Goal: Task Accomplishment & Management: Use online tool/utility

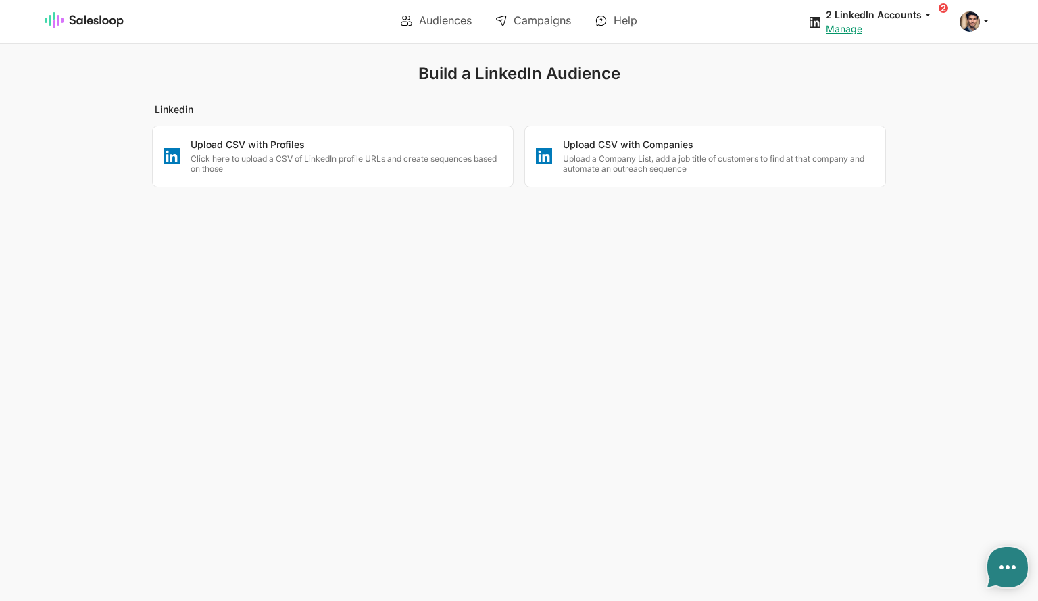
type textarea "x"
click at [651, 156] on p "Upload a Company List, add a job title of customers to find at that company and…" at bounding box center [719, 163] width 312 height 21
checkbox input "false"
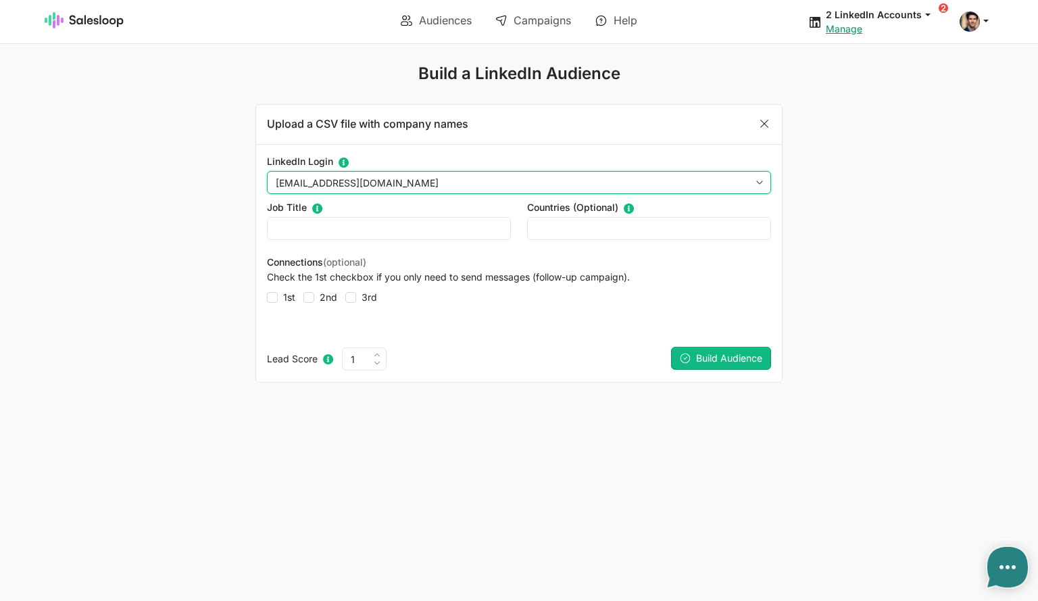
click at [381, 180] on select "OliverWalsh151@gmail.com fennessy@gmail.com" at bounding box center [519, 182] width 504 height 23
click at [267, 171] on select "OliverWalsh151@gmail.com fennessy@gmail.com" at bounding box center [519, 182] width 504 height 23
type textarea "x"
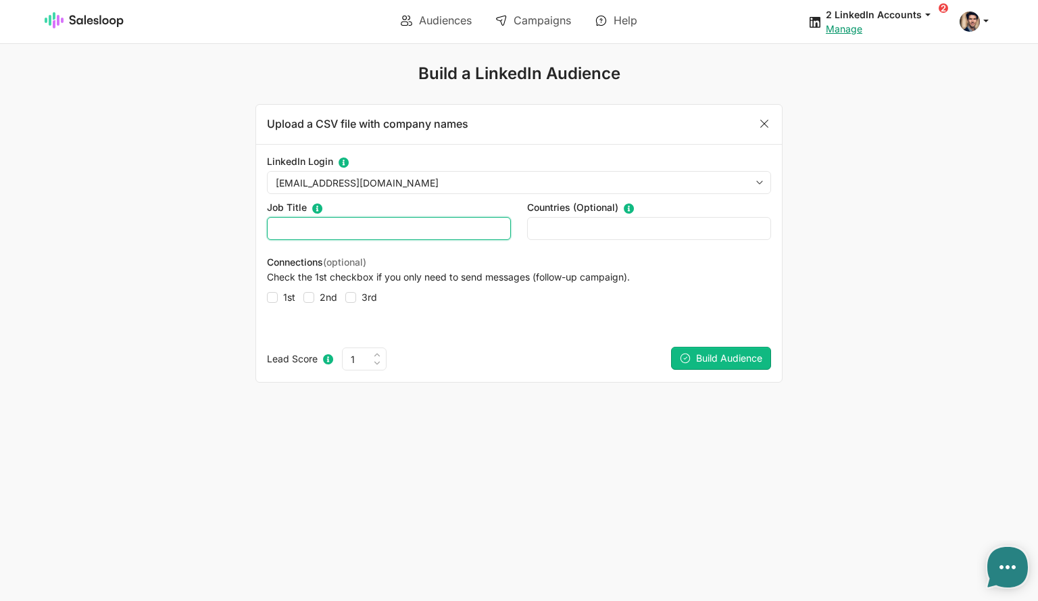
click at [337, 228] on input "text" at bounding box center [389, 228] width 244 height 23
type input ""Data" OR "CTO" OR "Product""
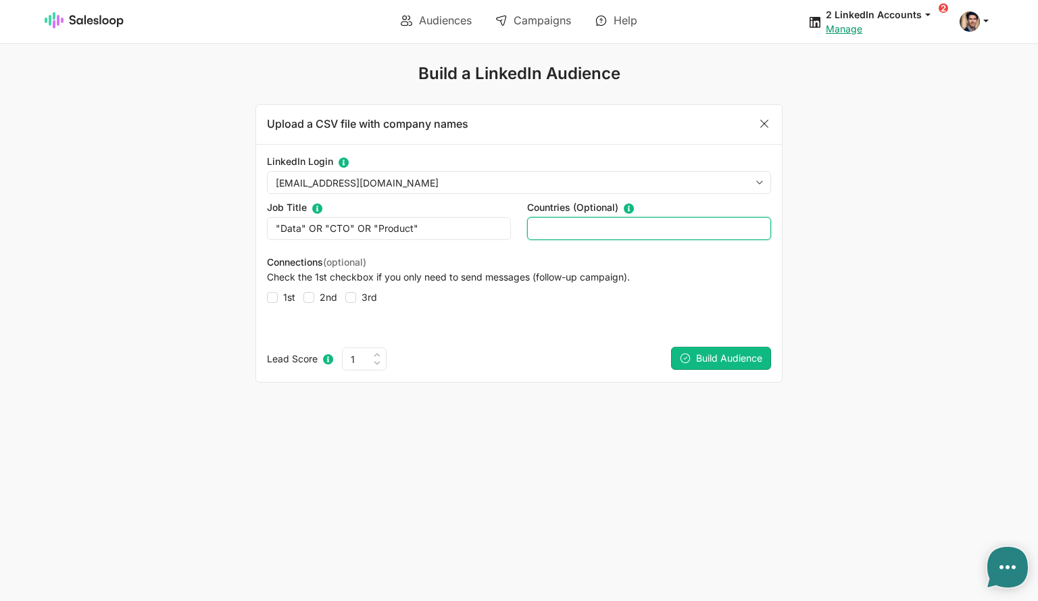
checkbox input "false"
click at [569, 229] on input "text" at bounding box center [649, 228] width 244 height 23
type input "United S"
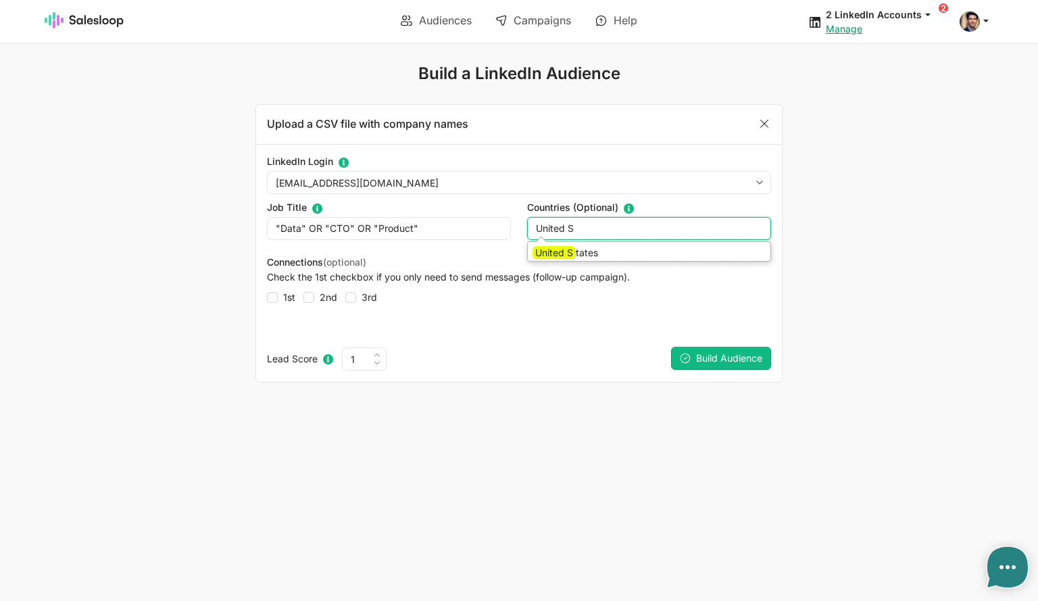
checkbox input "false"
click at [574, 246] on li "United S tates" at bounding box center [649, 253] width 243 height 16
click at [734, 358] on span "Build Audience" at bounding box center [729, 357] width 66 height 11
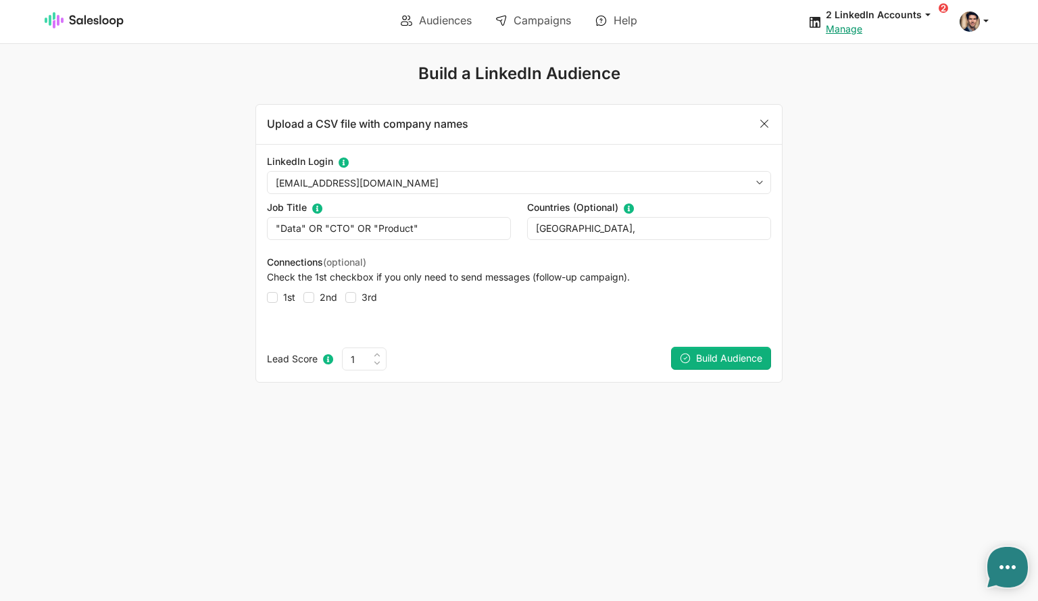
type input "United S"
checkbox input "false"
type textarea "x"
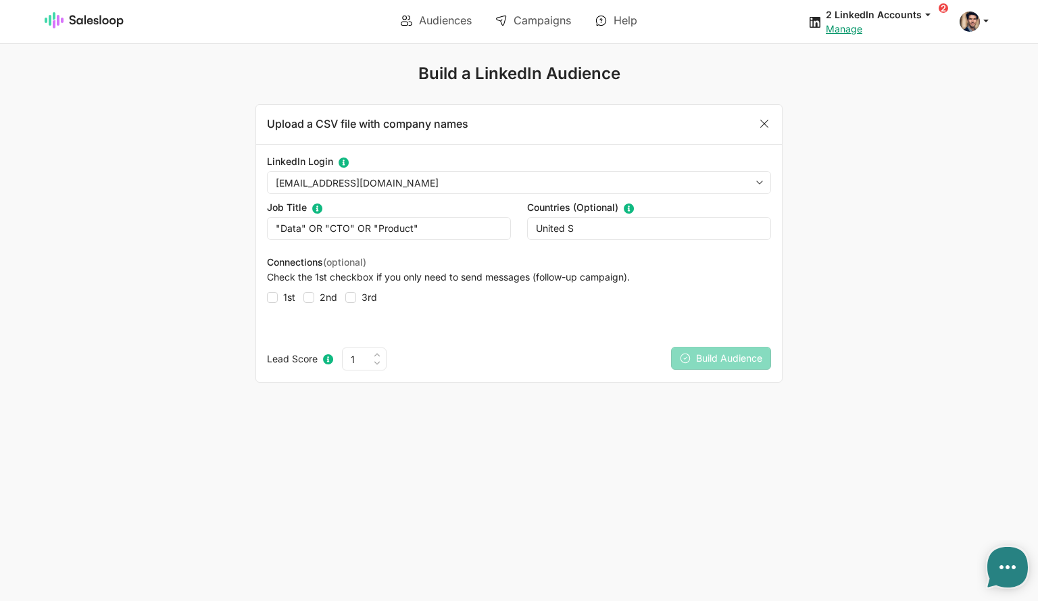
checkbox input "false"
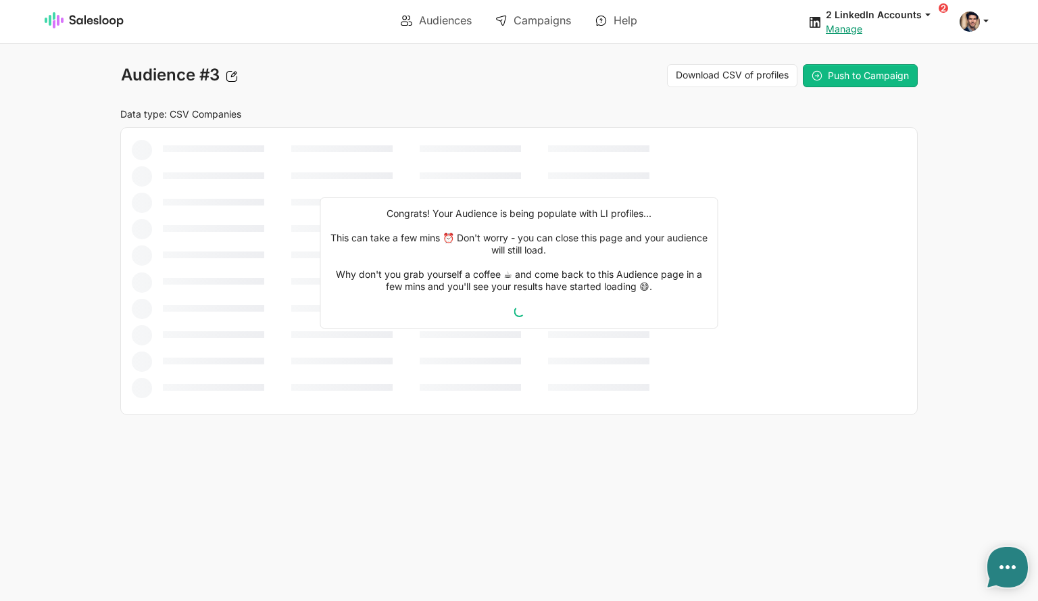
type textarea "x"
click at [439, 16] on link "Audiences" at bounding box center [436, 20] width 90 height 23
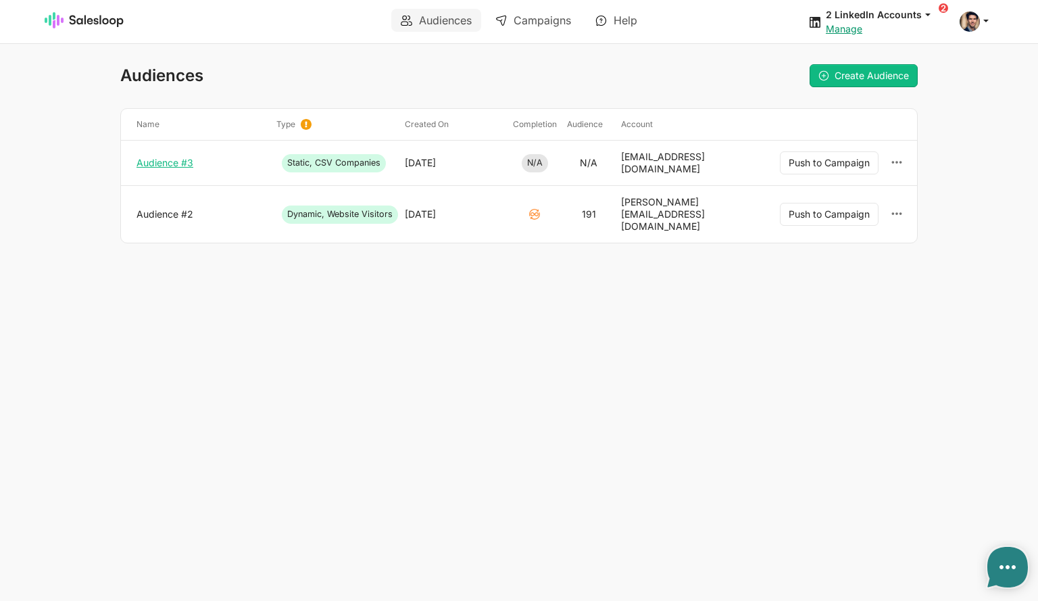
type textarea "x"
click at [545, 20] on link "Campaigns" at bounding box center [533, 20] width 95 height 23
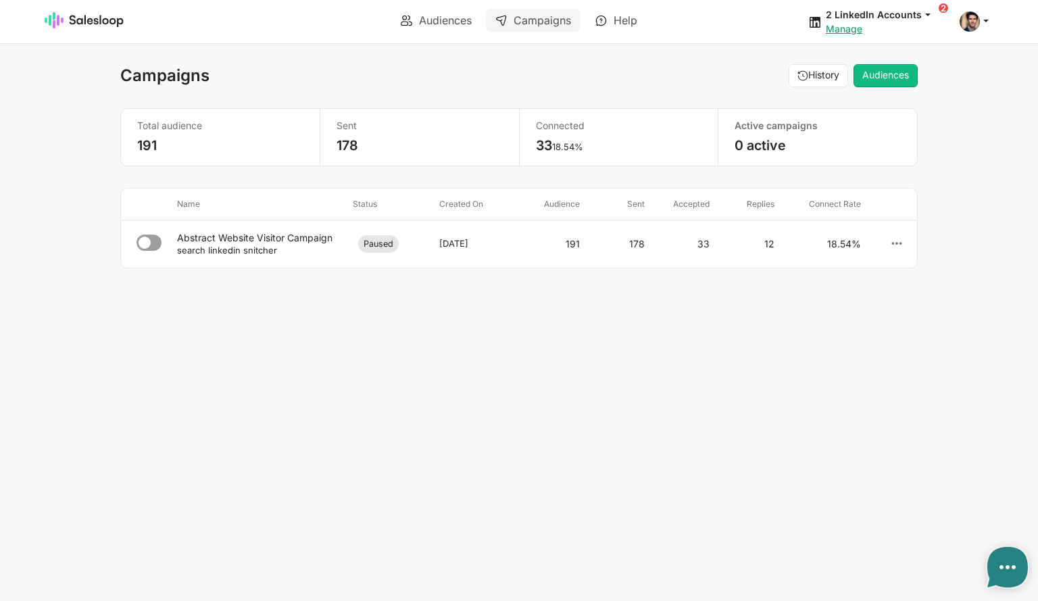
type textarea "x"
click at [86, 22] on img at bounding box center [85, 20] width 80 height 16
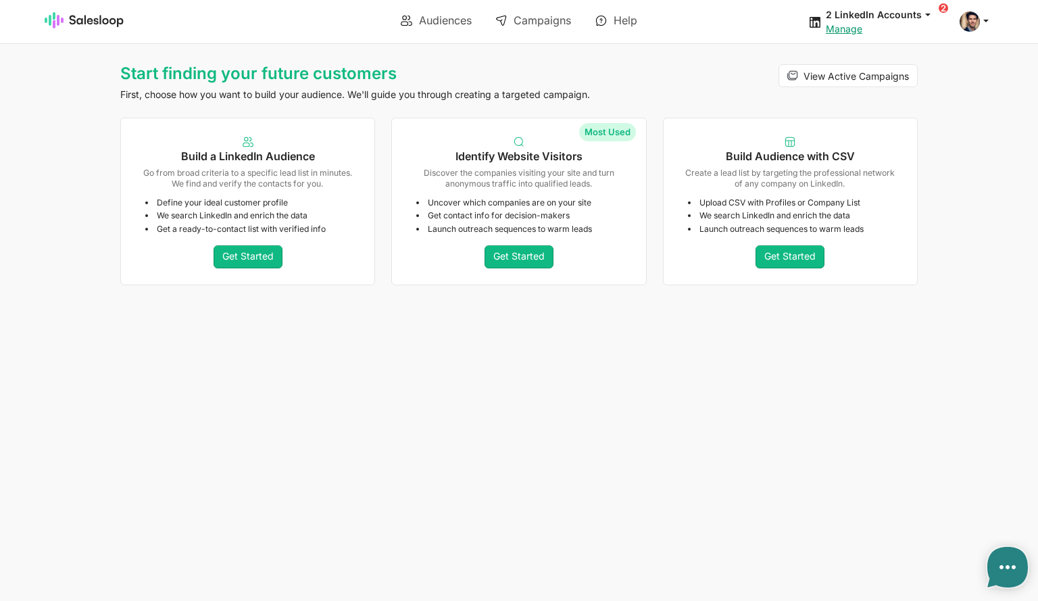
type textarea "x"
click at [528, 20] on link "Campaigns" at bounding box center [533, 20] width 95 height 23
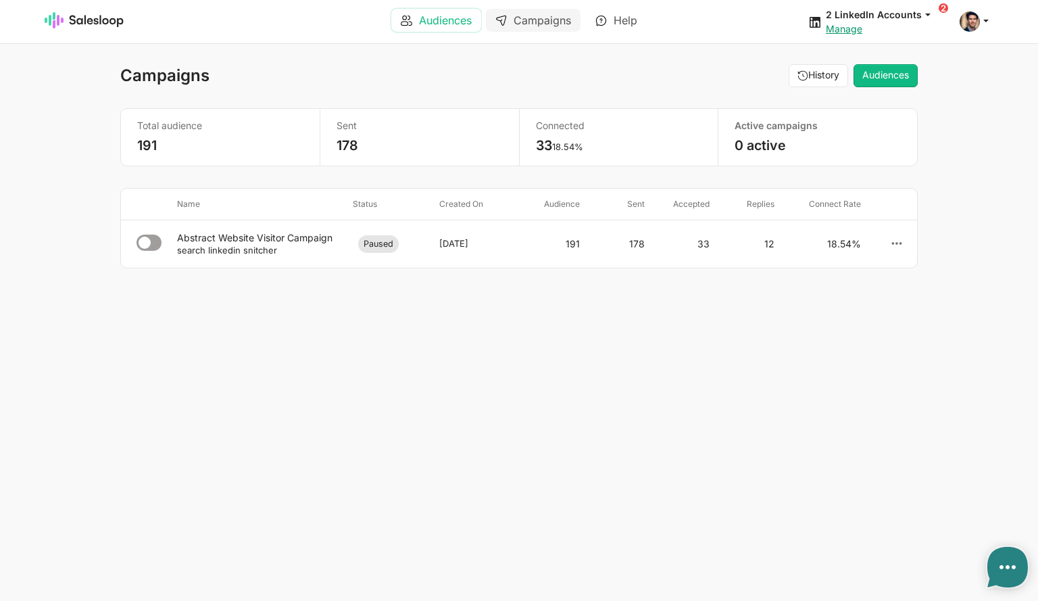
click at [435, 16] on link "Audiences" at bounding box center [436, 20] width 90 height 23
type textarea "x"
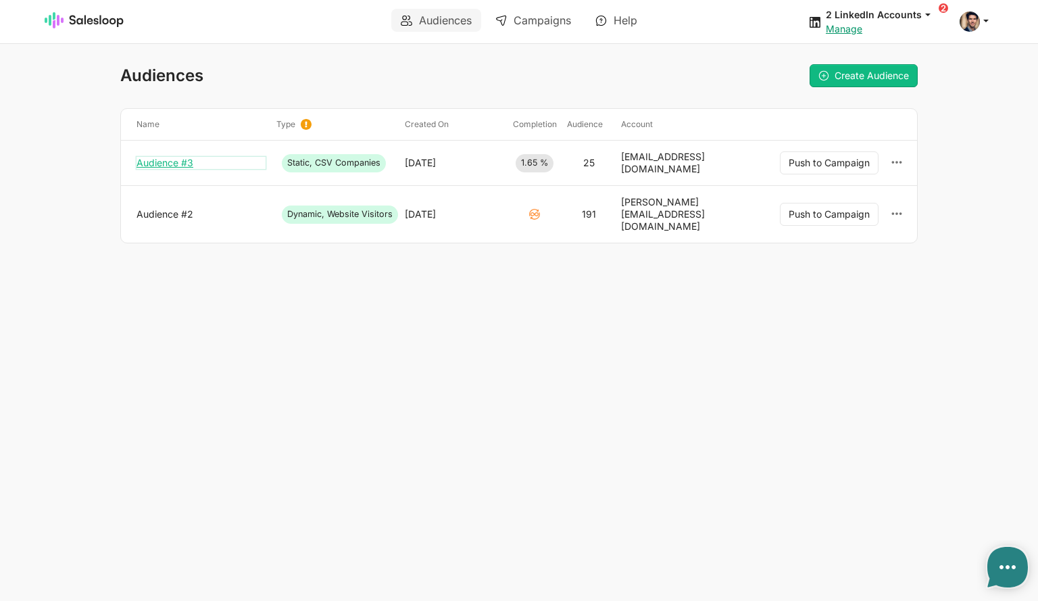
click at [168, 161] on link "Audience #3" at bounding box center [201, 163] width 129 height 12
type textarea "x"
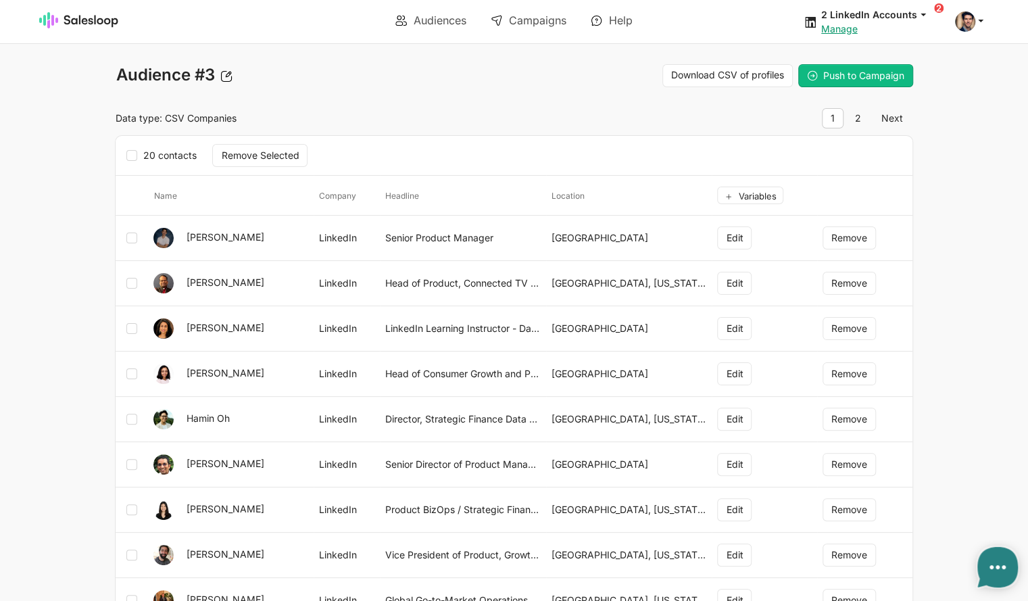
type textarea "x"
click at [854, 78] on span "Push to Campaign" at bounding box center [863, 75] width 81 height 11
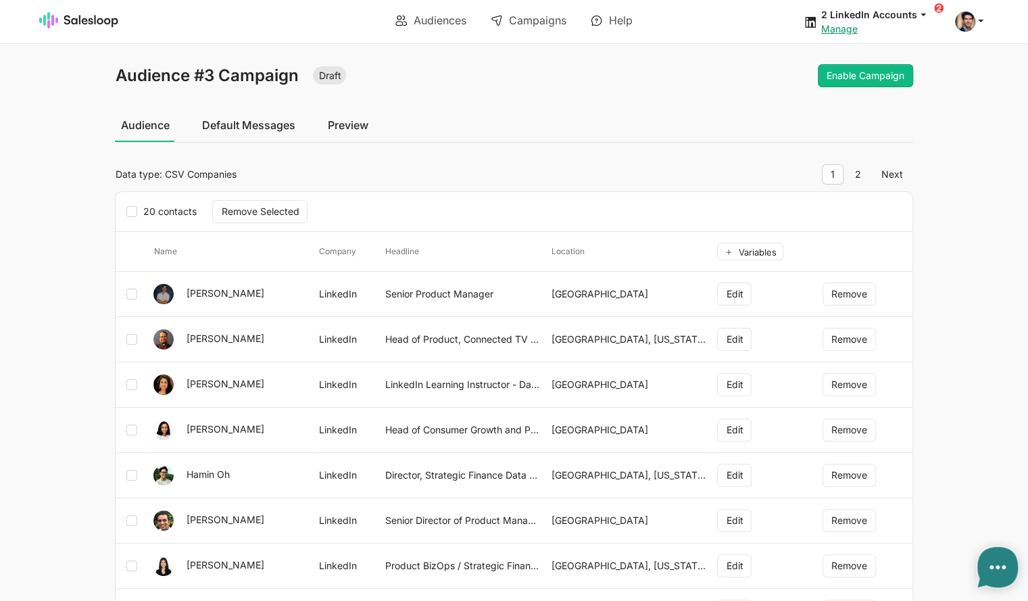
type textarea "x"
click at [242, 127] on link "Default Messages" at bounding box center [248, 125] width 104 height 34
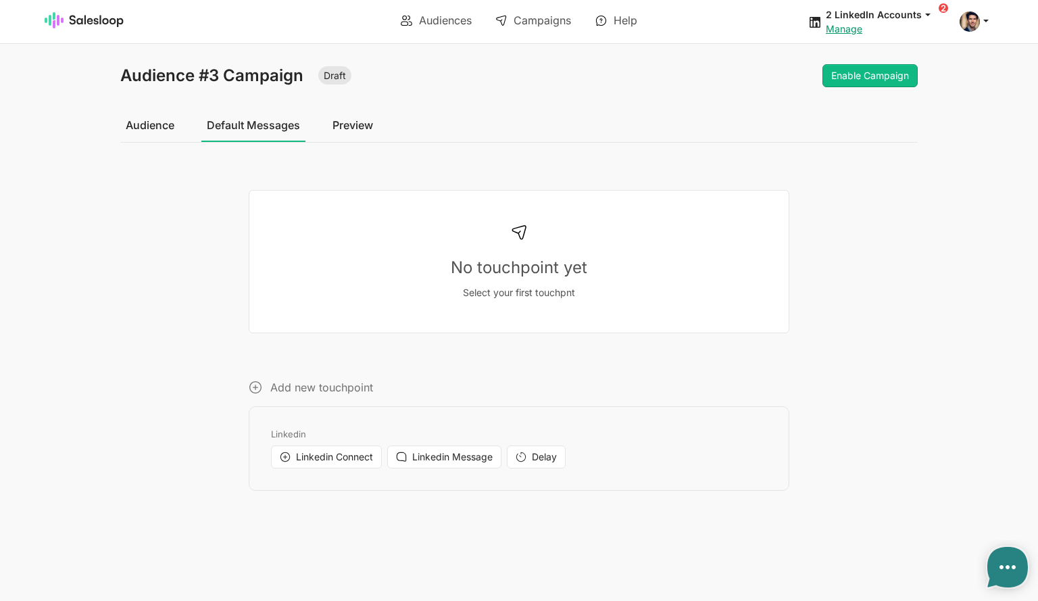
type textarea "x"
click at [153, 122] on link "Audience" at bounding box center [149, 125] width 59 height 34
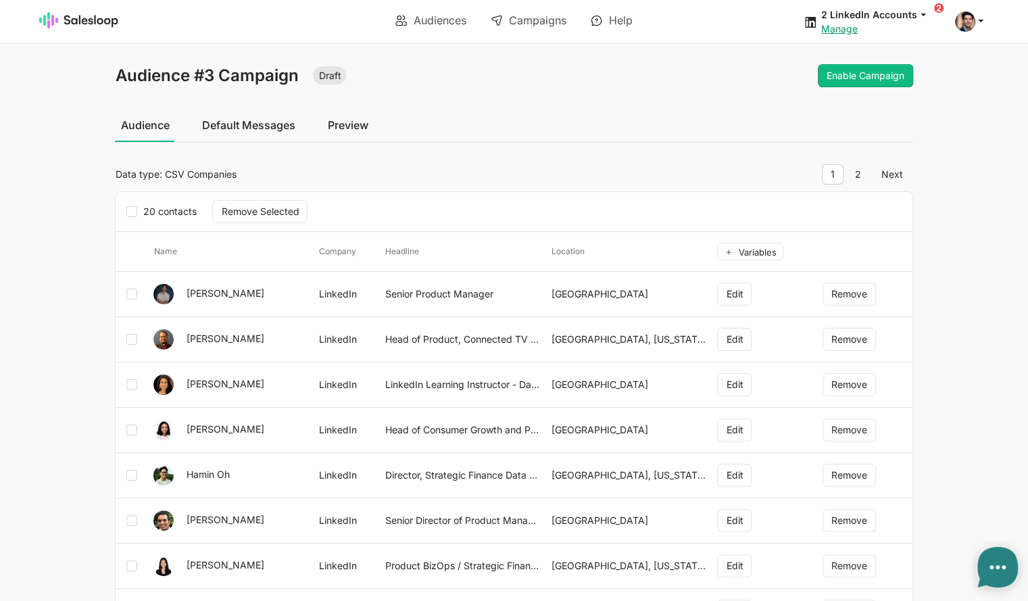
type textarea "x"
click at [245, 121] on link "Default Messages" at bounding box center [248, 125] width 104 height 34
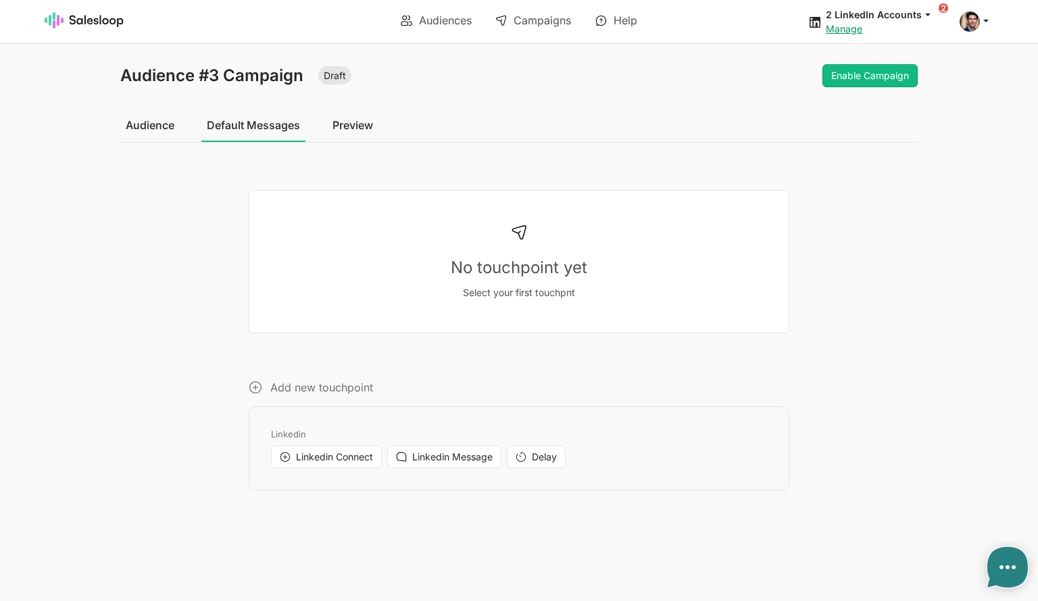
type textarea "x"
click at [324, 449] on button "Linkedin Connect" at bounding box center [326, 456] width 111 height 23
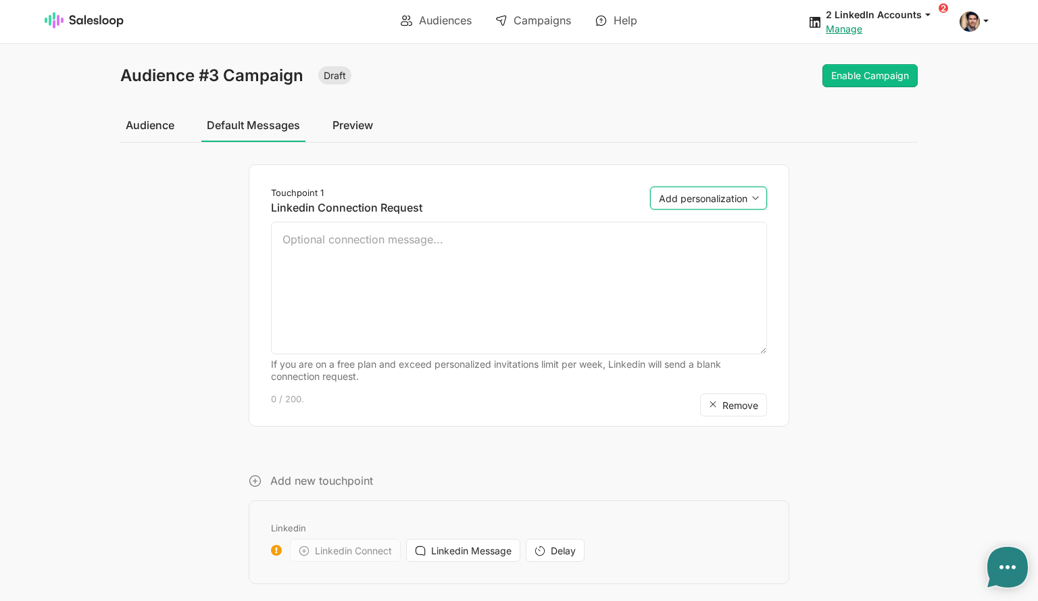
click at [748, 202] on select "Add personalization first_name last_name" at bounding box center [708, 198] width 117 height 23
select select "{first_name}"
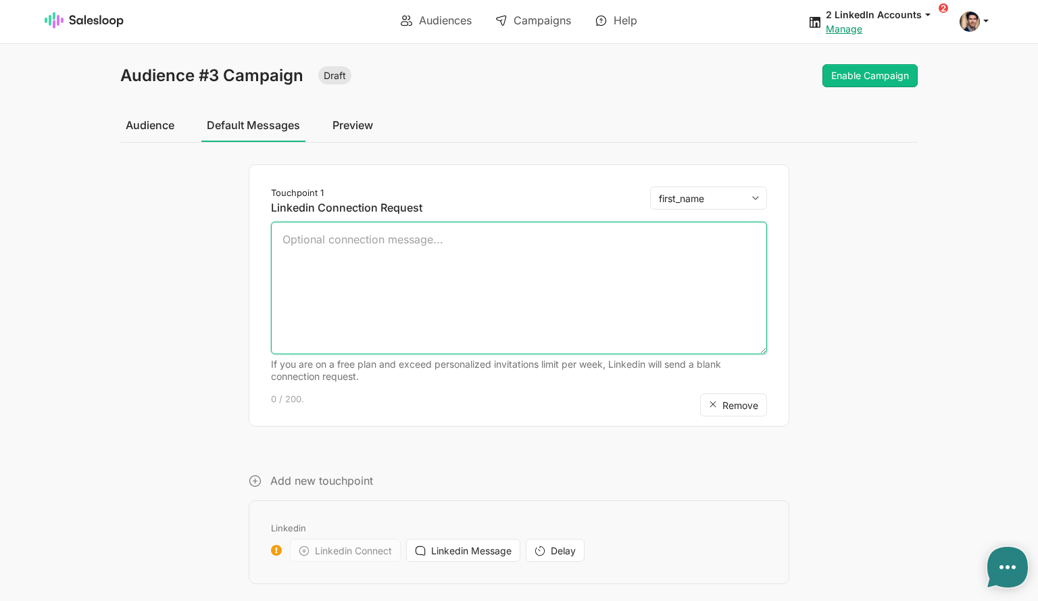
click at [650, 187] on select "Add personalization first_name last_name" at bounding box center [708, 198] width 117 height 23
click at [285, 241] on textarea "{first_name}" at bounding box center [519, 288] width 496 height 132
click at [387, 227] on textarea "Hi {first_name}" at bounding box center [519, 288] width 496 height 132
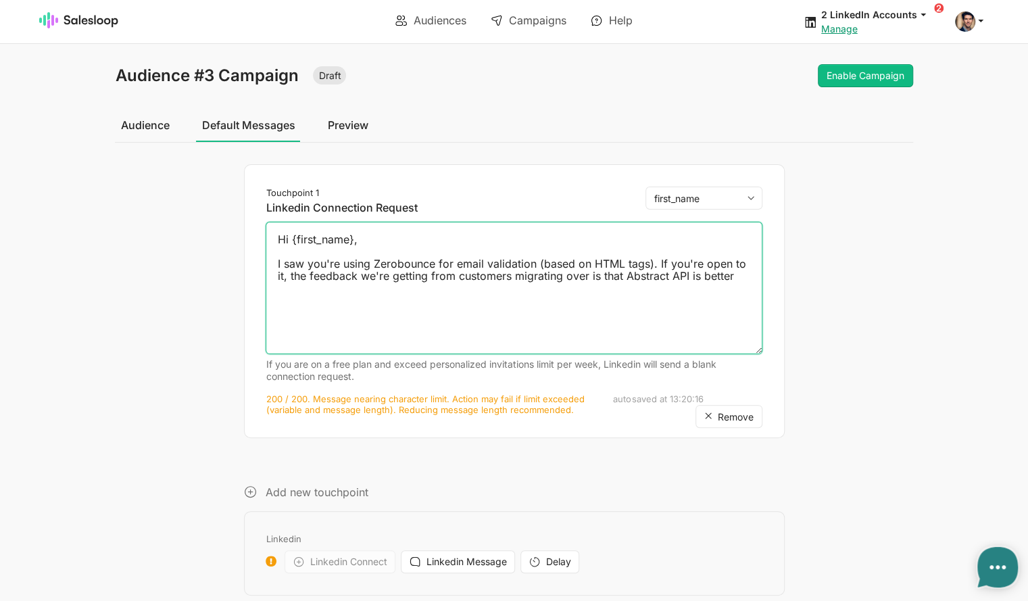
type textarea "Hi {first_name}, I saw you're using Zerobounce for email validation (based on H…"
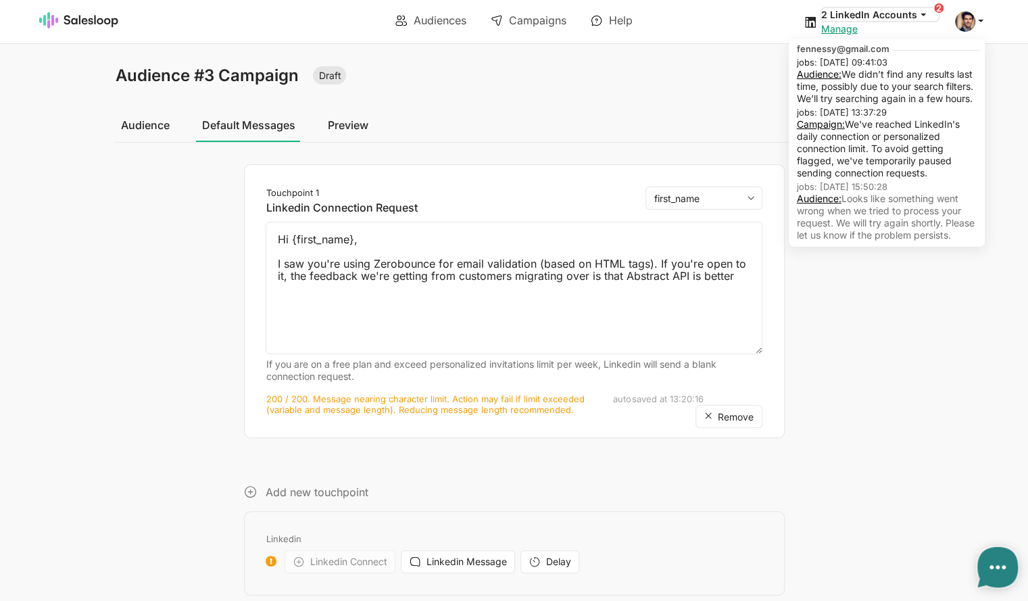
click at [925, 14] on icon at bounding box center [923, 14] width 12 height 12
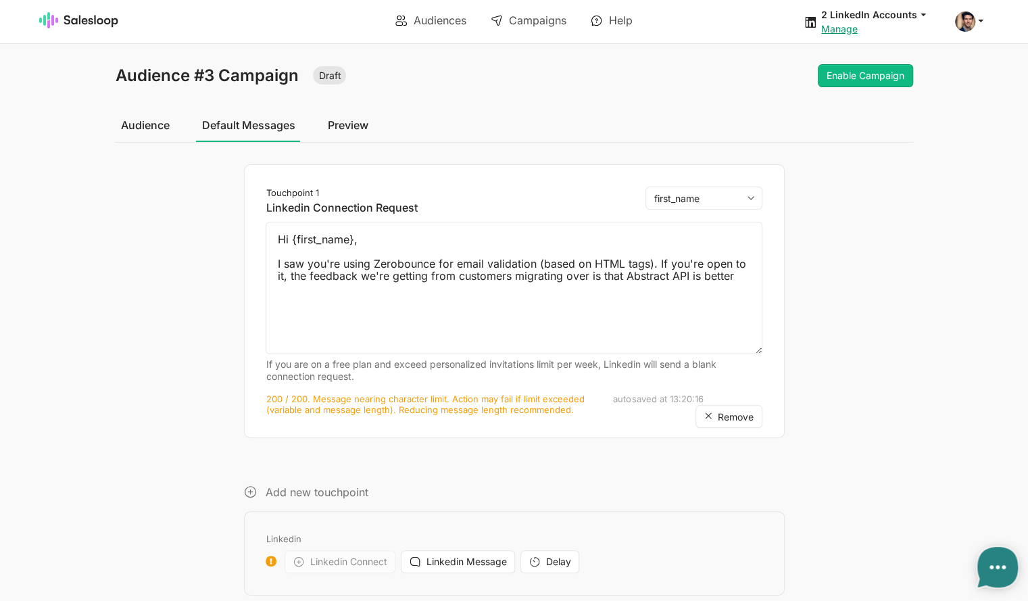
click at [704, 87] on div "Audience #3 Campaign Draft Enable Campaign Audience Default Messages Preview To…" at bounding box center [514, 330] width 798 height 532
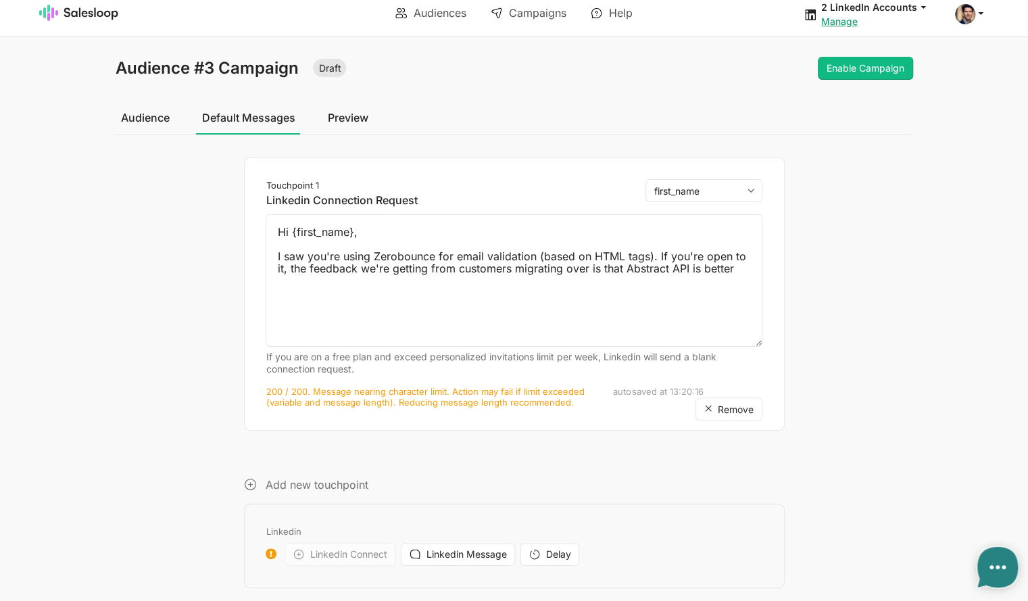
scroll to position [9, 0]
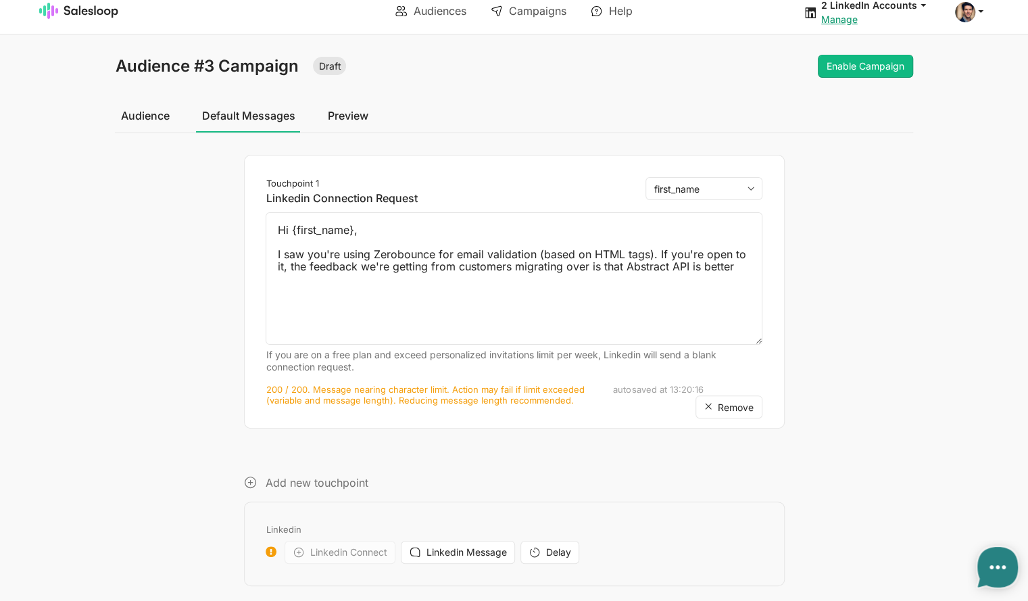
type textarea "x"
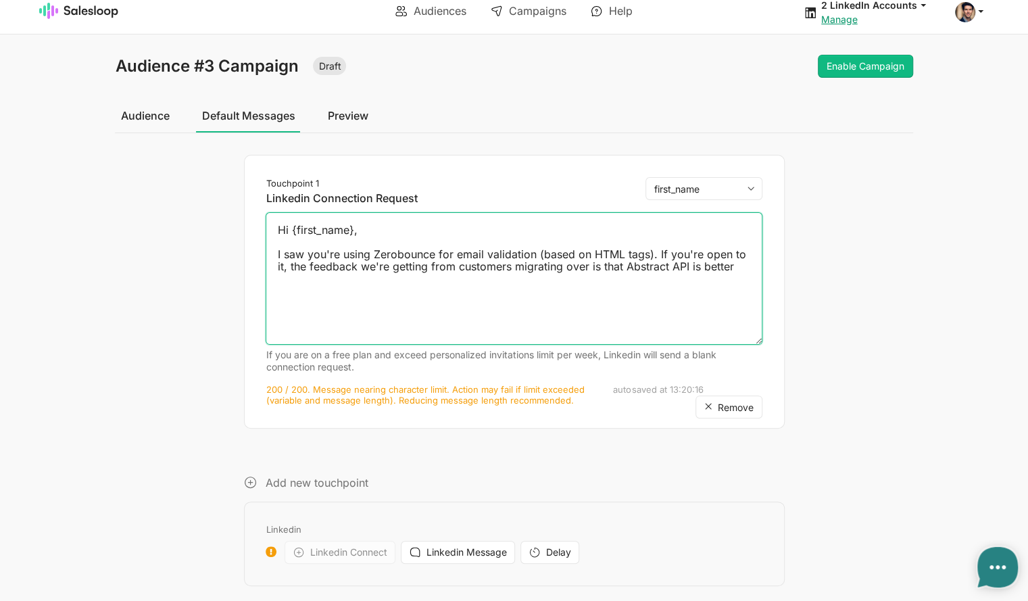
click at [737, 261] on textarea "Hi {first_name}, I saw you're using Zerobounce for email validation (based on H…" at bounding box center [514, 278] width 496 height 132
drag, startPoint x: 295, startPoint y: 263, endPoint x: 658, endPoint y: 251, distance: 363.8
click at [658, 251] on textarea "Hi {first_name}, I saw you're using Zerobounce for email validation (based on H…" at bounding box center [514, 278] width 496 height 132
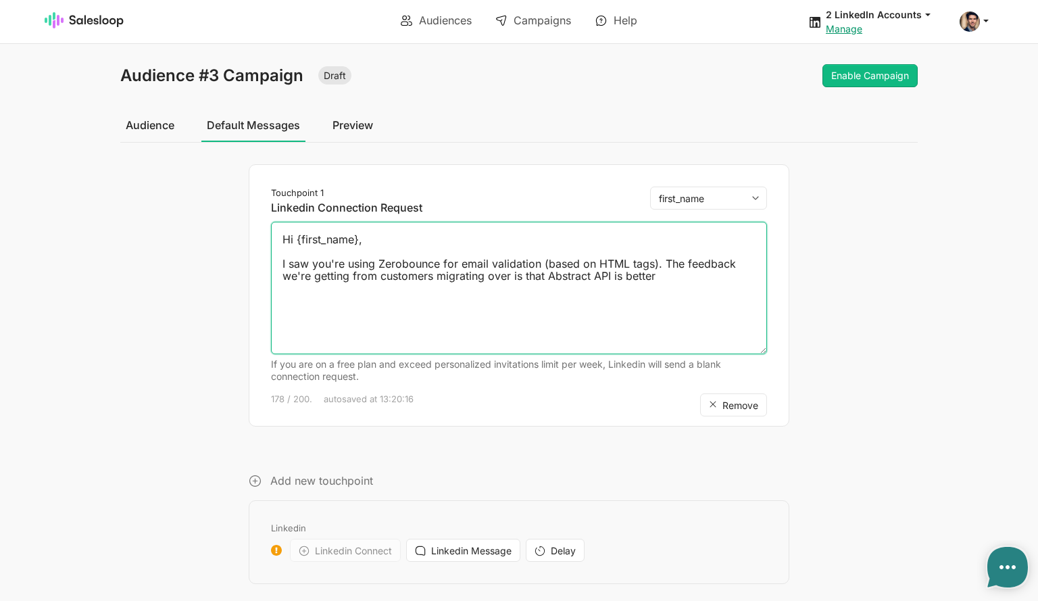
click at [668, 276] on textarea "Hi {first_name}, I saw you're using Zerobounce for email validation (based on H…" at bounding box center [519, 288] width 496 height 132
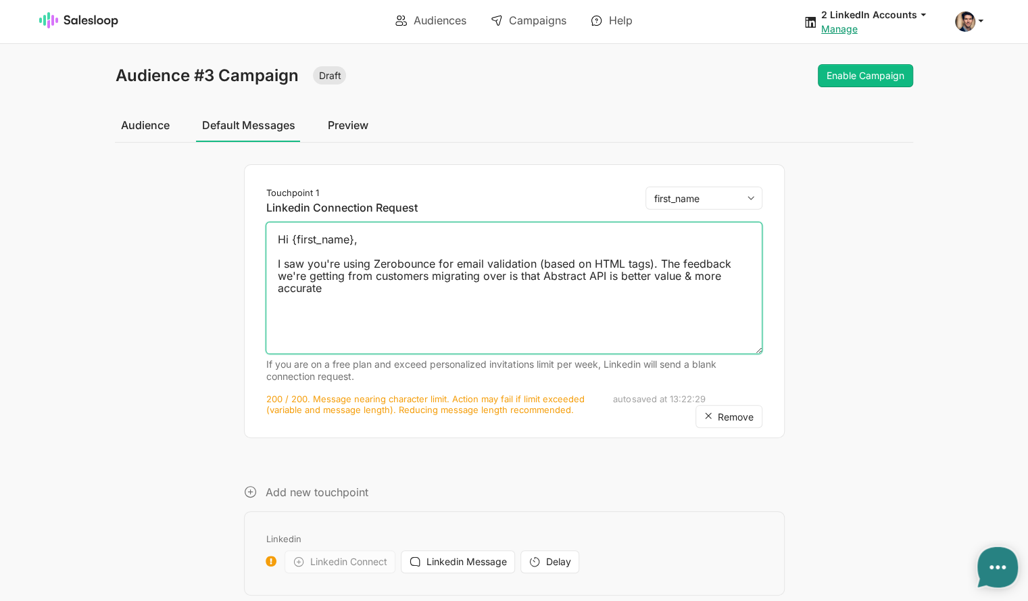
drag, startPoint x: 289, startPoint y: 262, endPoint x: 254, endPoint y: 258, distance: 34.8
click at [254, 258] on div "Touchpoint 1 Linkedin Connection Request Add personalization first_name last_na…" at bounding box center [514, 301] width 541 height 274
click at [411, 324] on textarea "Hi {first_name}, Saw you're using Zerobounce for email validation (based on HTM…" at bounding box center [514, 288] width 496 height 132
type textarea "Hi {first_name}, Saw you're using Zerobounce for email validation (based on HTM…"
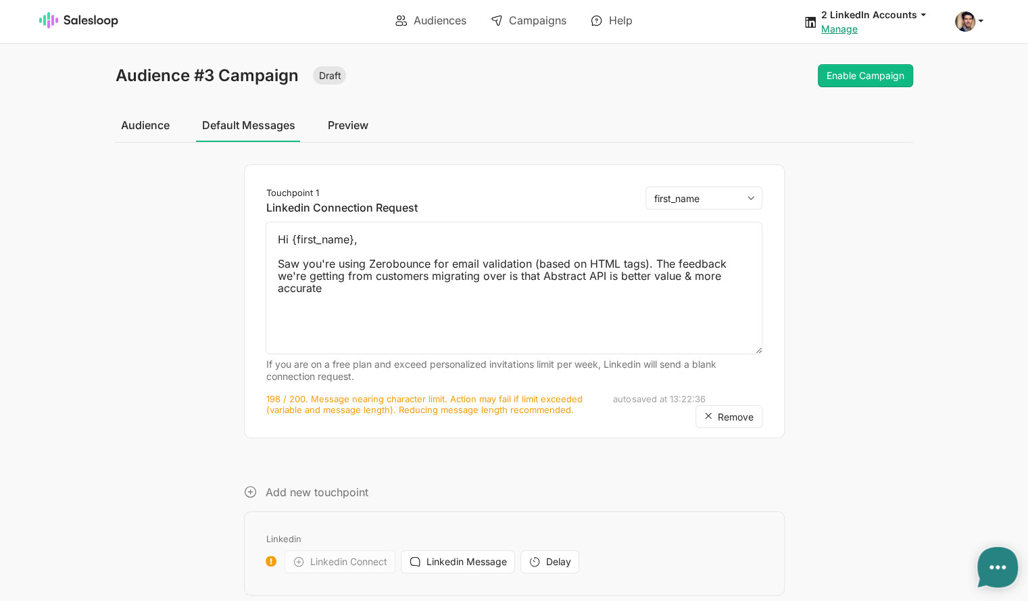
type textarea "x"
